Goal: Transaction & Acquisition: Register for event/course

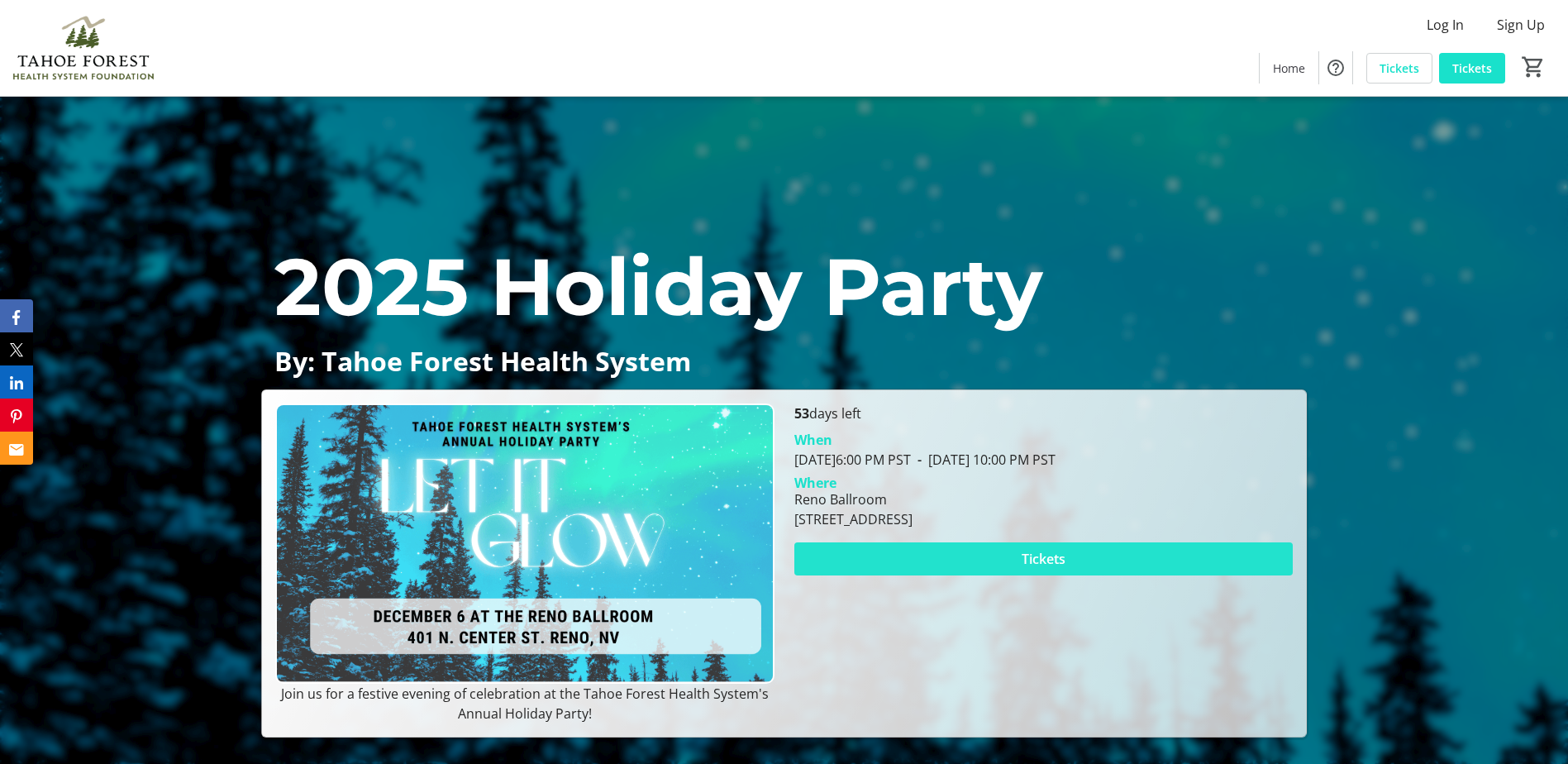
click at [1048, 558] on span "Tickets" at bounding box center [1044, 559] width 43 height 20
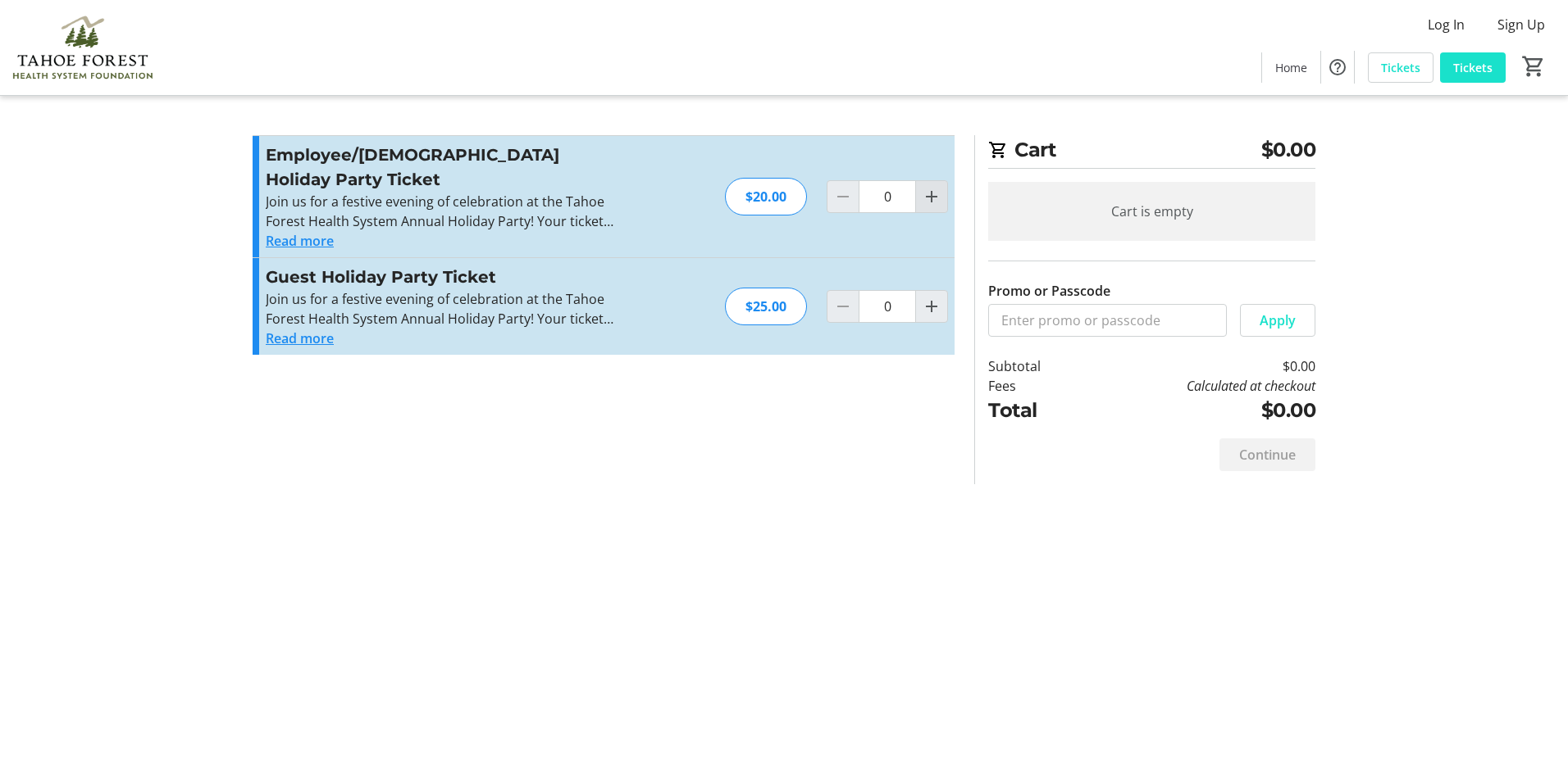
click at [931, 187] on mat-icon "Increment by one" at bounding box center [932, 197] width 20 height 20
type input "1"
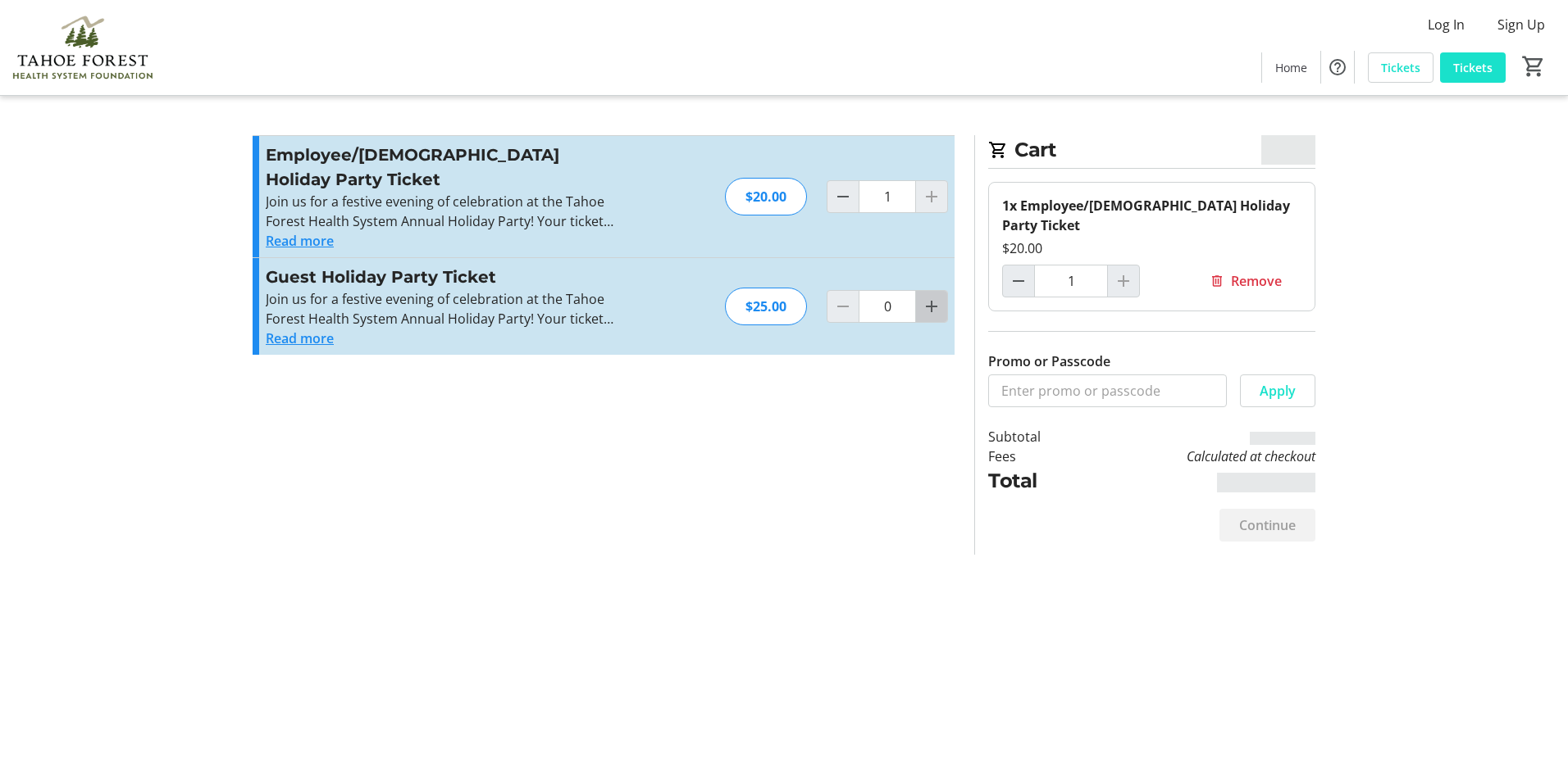
click at [928, 296] on mat-icon "Increment by one" at bounding box center [932, 306] width 20 height 20
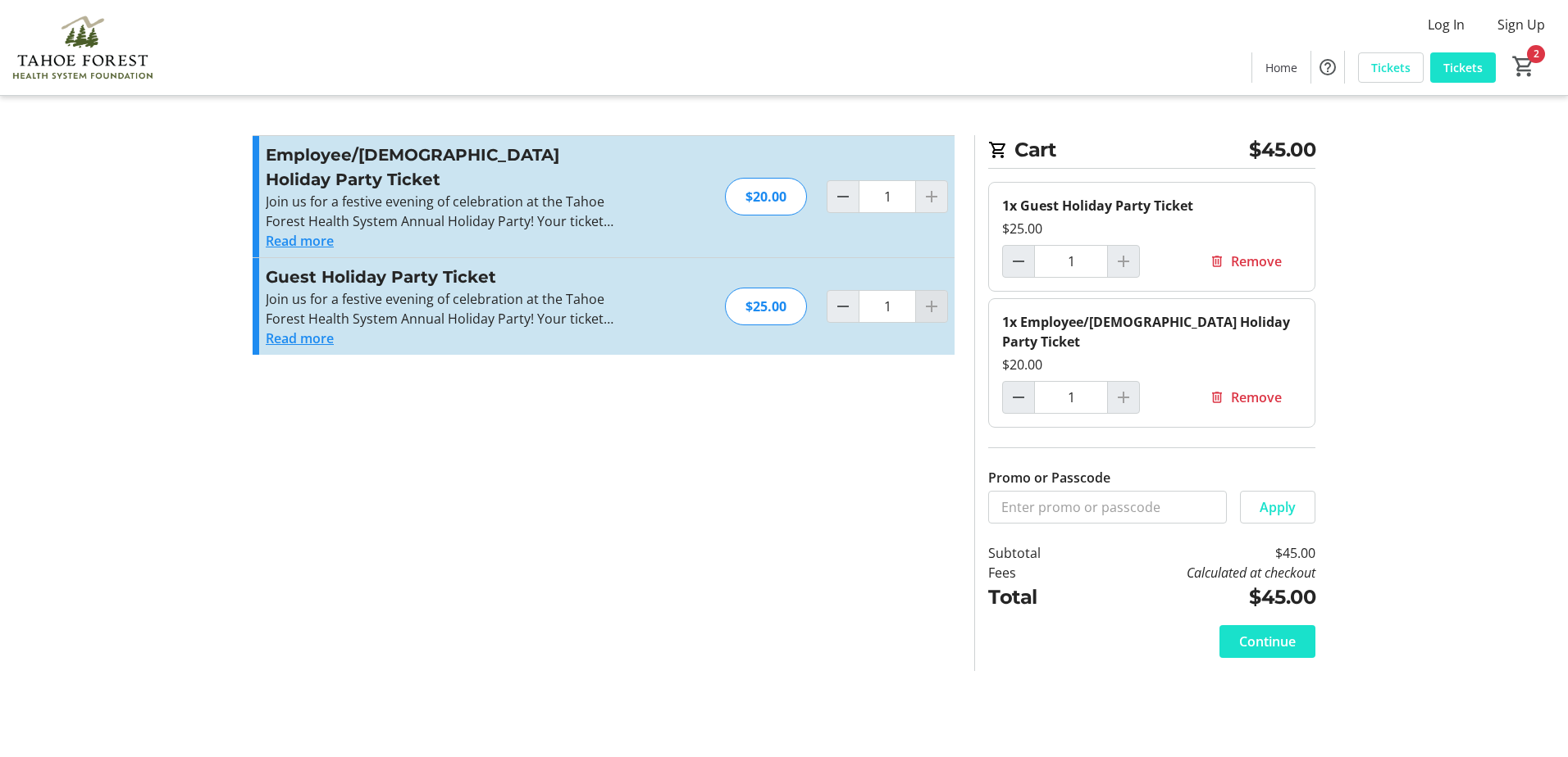
click at [928, 290] on div at bounding box center [932, 306] width 33 height 33
click at [937, 290] on div at bounding box center [932, 306] width 33 height 33
click at [935, 290] on div at bounding box center [932, 306] width 33 height 33
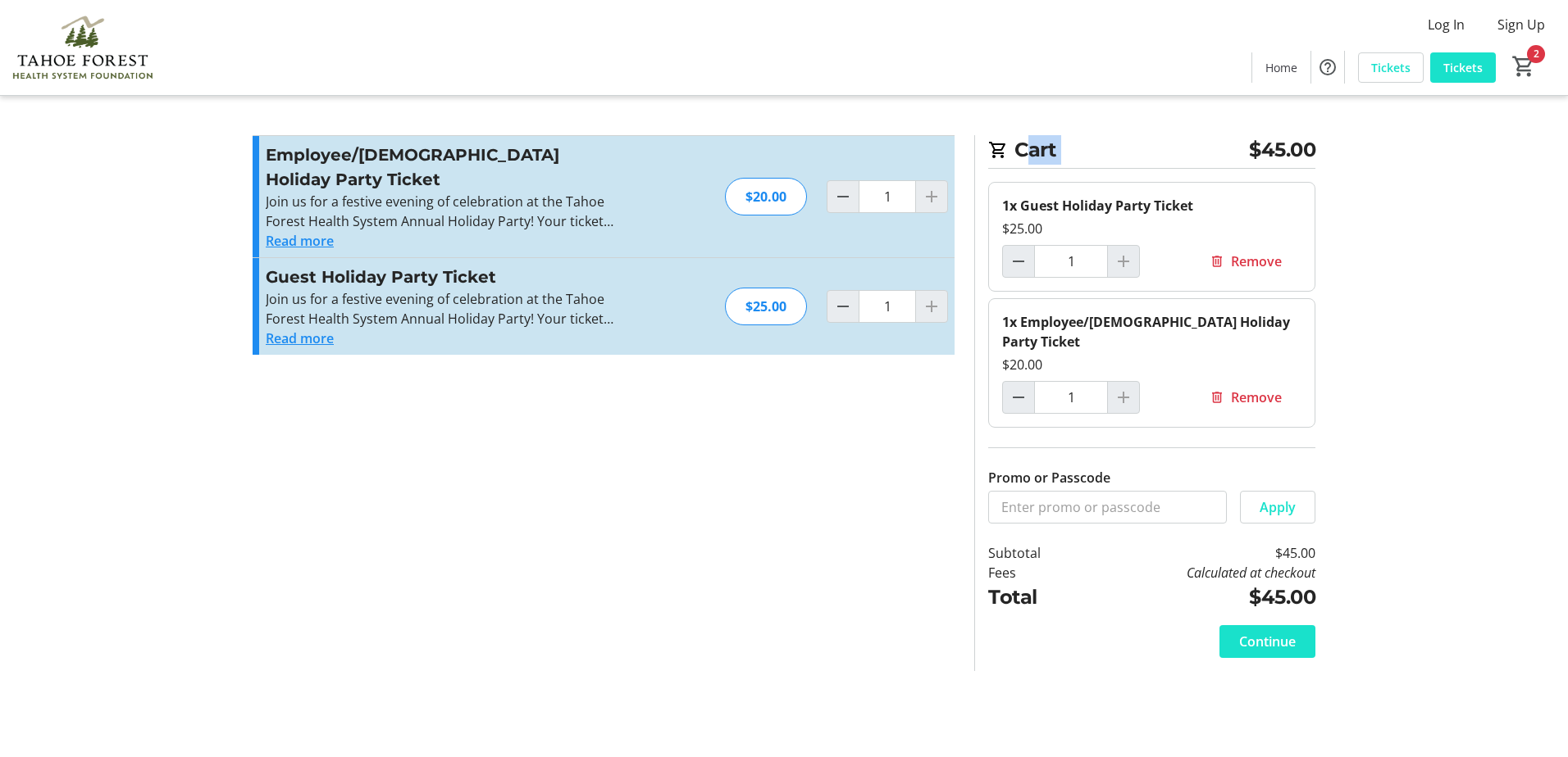
click at [935, 290] on div at bounding box center [932, 306] width 33 height 33
drag, startPoint x: 935, startPoint y: 280, endPoint x: 916, endPoint y: 381, distance: 102.8
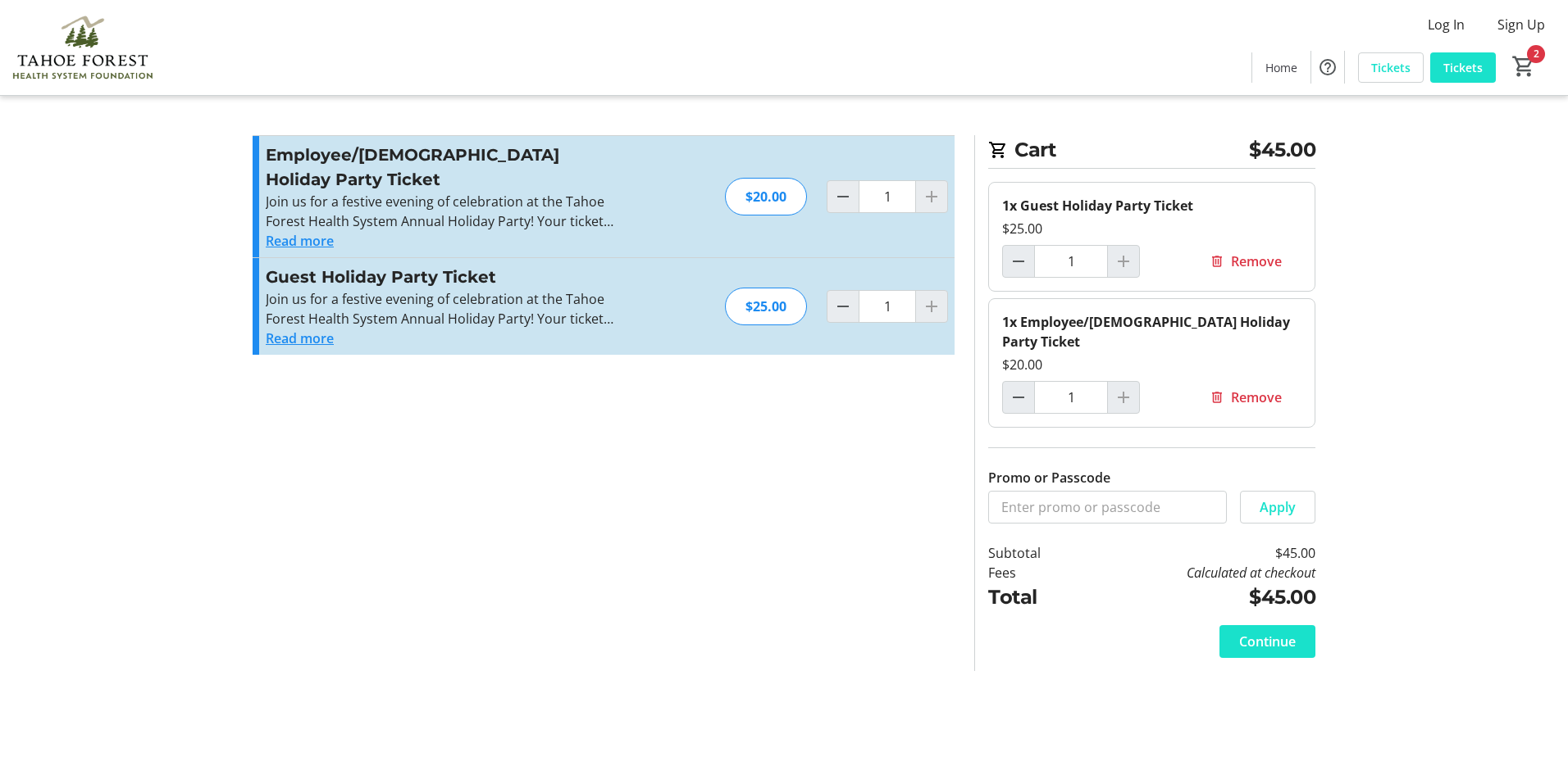
click at [916, 381] on section "Promo or Passcode Apply Employee/[DEMOGRAPHIC_DATA] Holiday Party Ticket Join u…" at bounding box center [603, 403] width 722 height 536
click at [923, 290] on div at bounding box center [932, 306] width 33 height 33
click at [927, 290] on div at bounding box center [932, 306] width 33 height 33
click at [928, 290] on div at bounding box center [932, 306] width 33 height 33
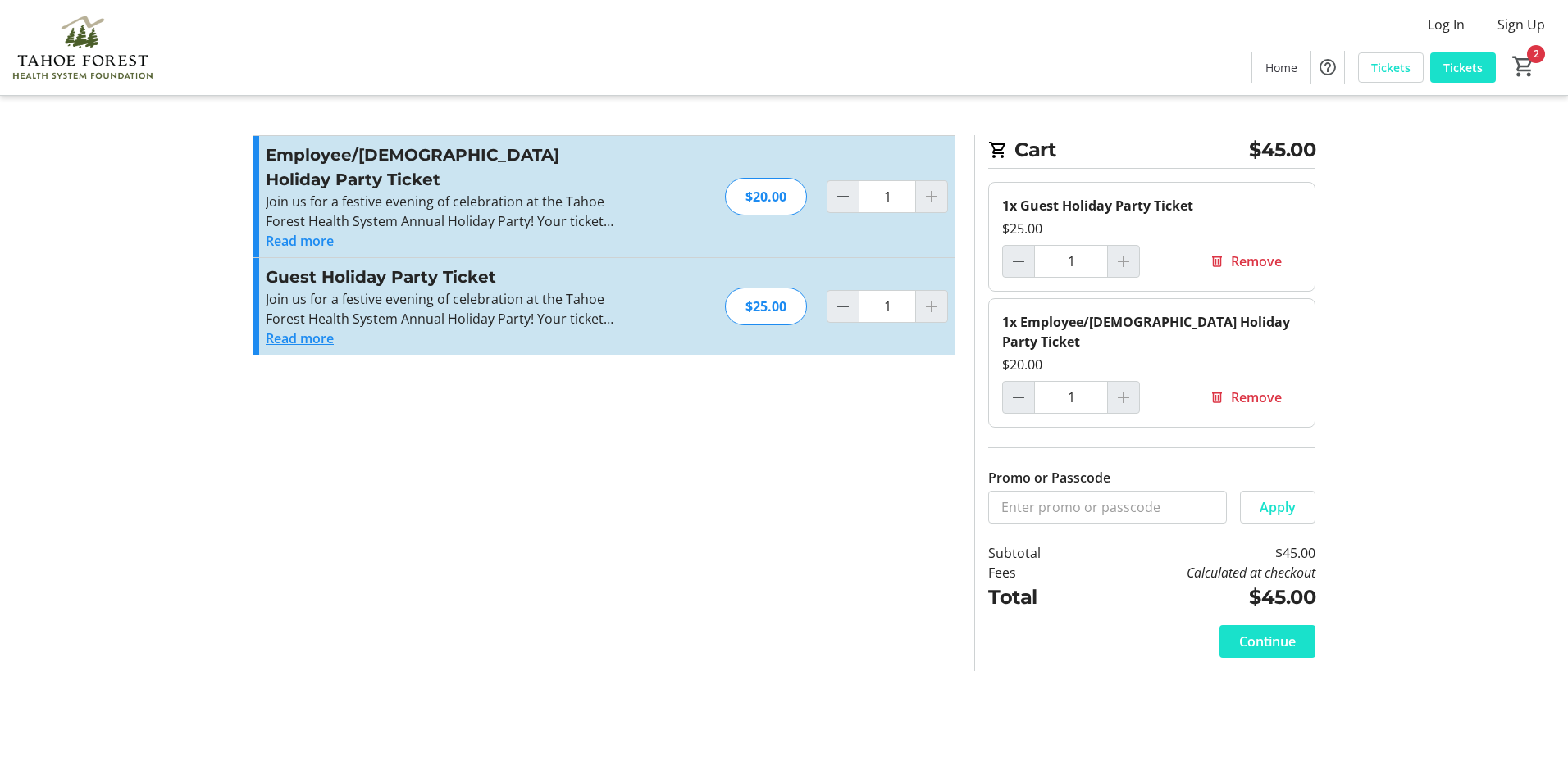
click at [1121, 381] on div at bounding box center [1123, 397] width 33 height 33
click at [306, 329] on button "Read more" at bounding box center [300, 339] width 68 height 20
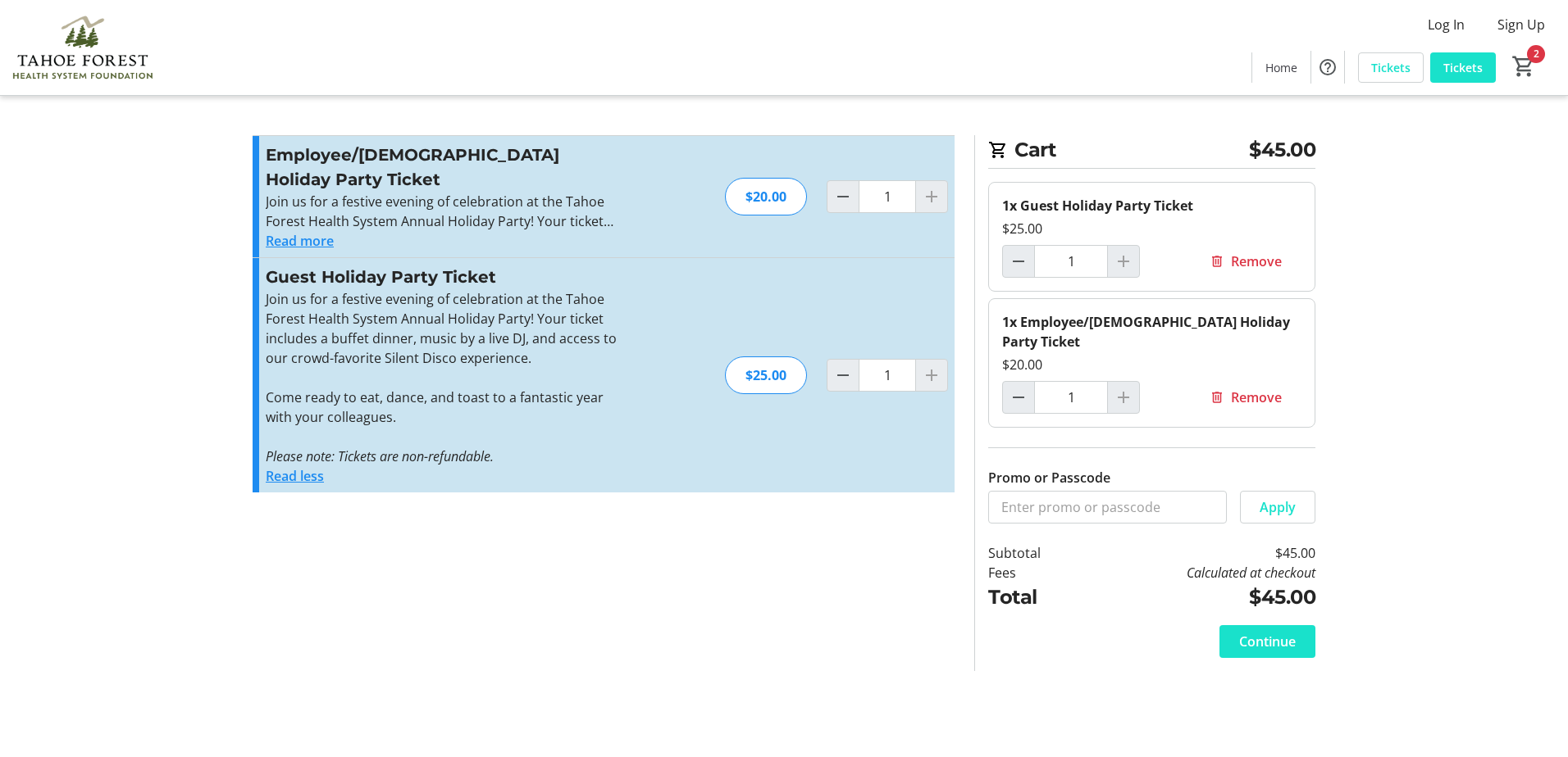
click at [313, 231] on button "Read more" at bounding box center [300, 241] width 68 height 20
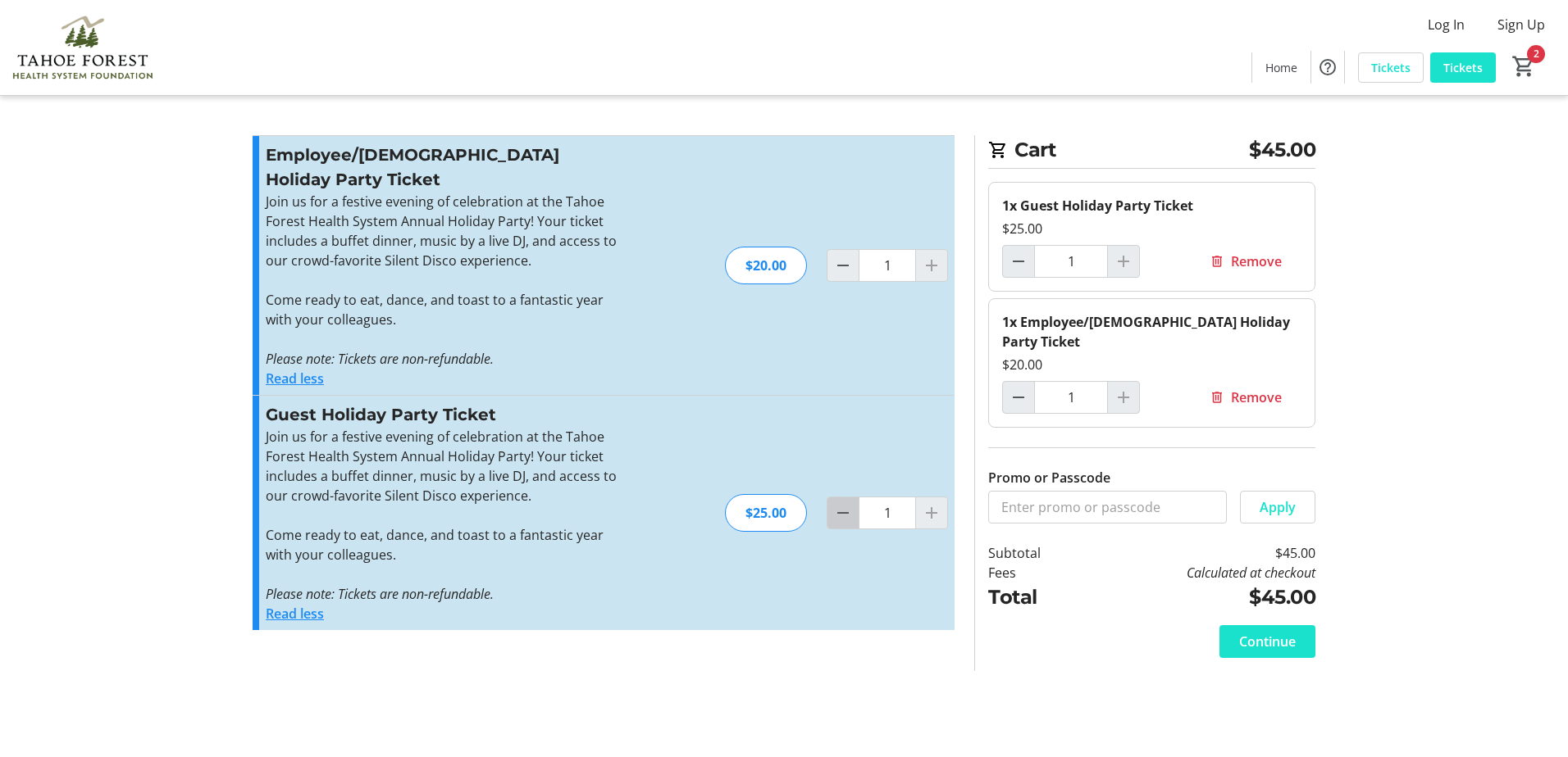
click at [834, 503] on mat-icon "Decrement by one" at bounding box center [843, 513] width 20 height 20
type input "0"
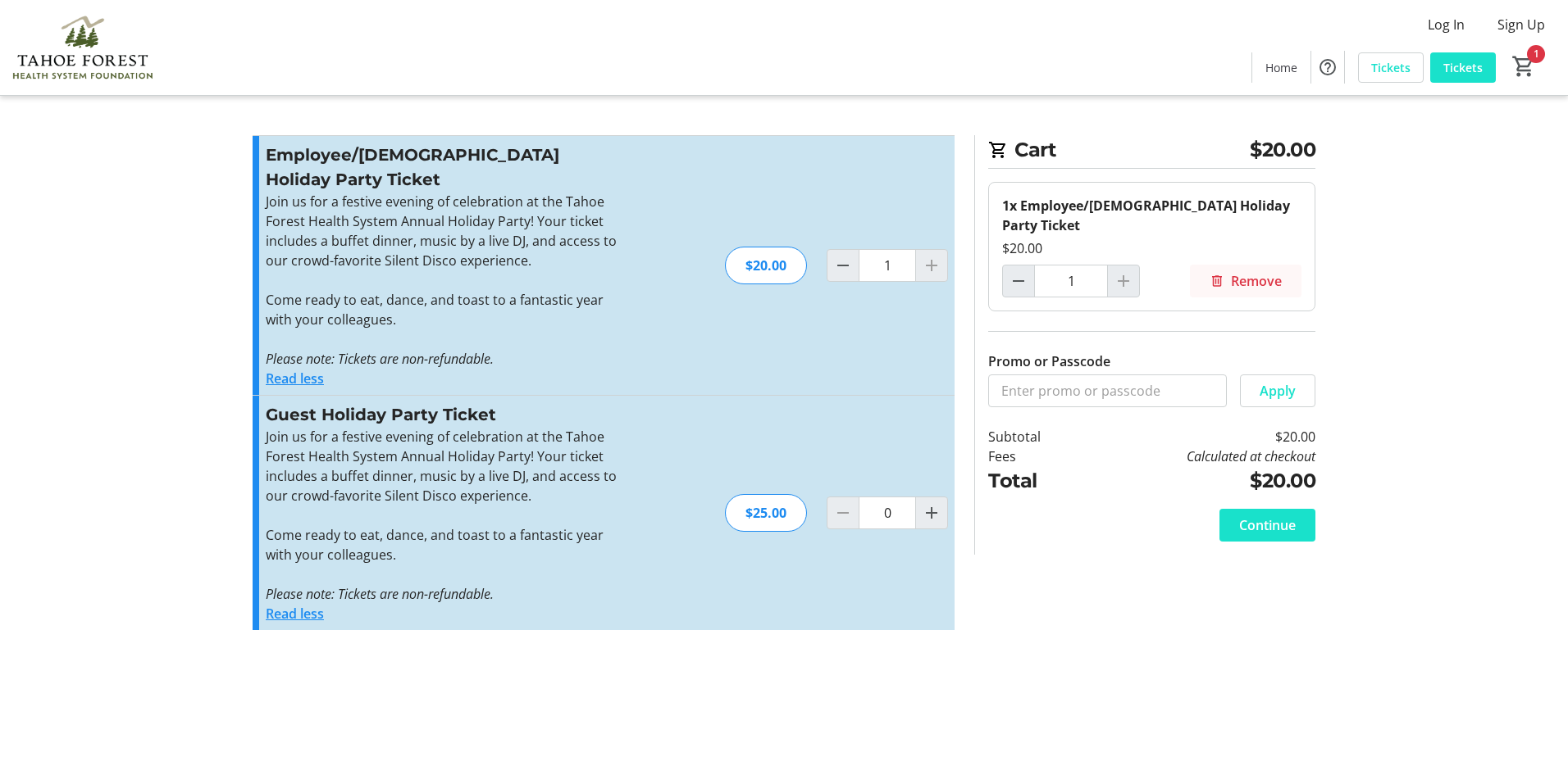
click at [1228, 263] on span at bounding box center [1245, 281] width 111 height 40
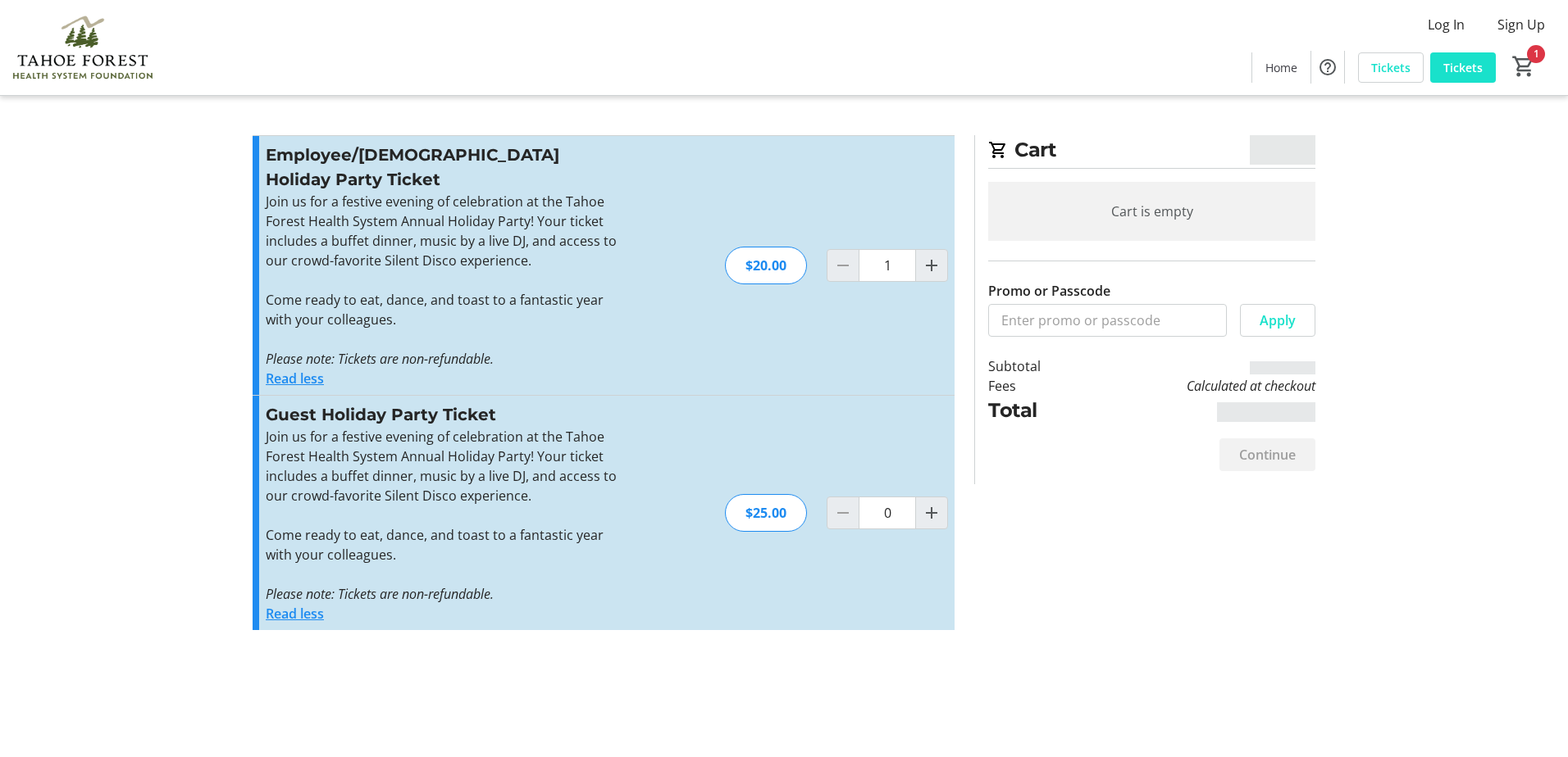
type input "0"
